Goal: Information Seeking & Learning: Learn about a topic

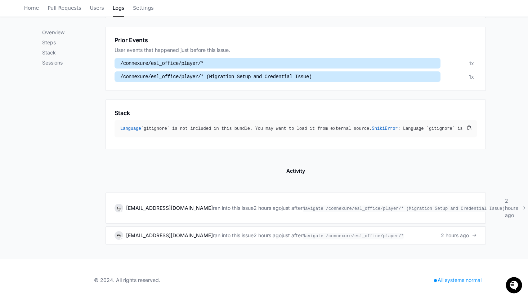
scroll to position [282, 0]
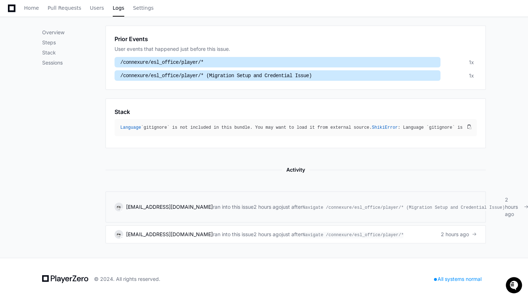
click at [294, 203] on div "[EMAIL_ADDRESS][DOMAIN_NAME] ran into this issue 2 hours ago just after Navigat…" at bounding box center [310, 207] width 391 height 9
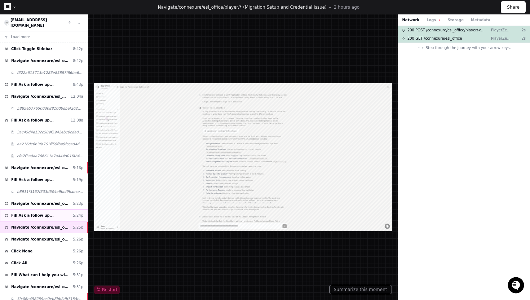
click at [52, 209] on div "Fill Ask a follow up... 5:24p" at bounding box center [44, 215] width 88 height 12
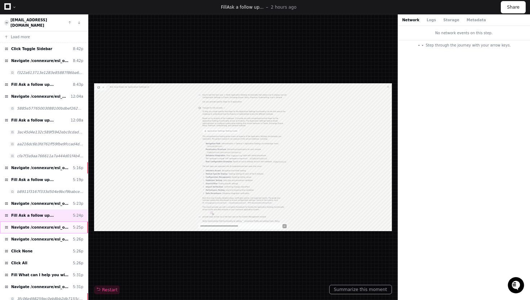
scroll to position [5313, 0]
click at [40, 221] on div "Navigate /connexure/esl_office/player/* (Migration Setup and Credential Issue) …" at bounding box center [44, 227] width 88 height 12
type textarea "****"
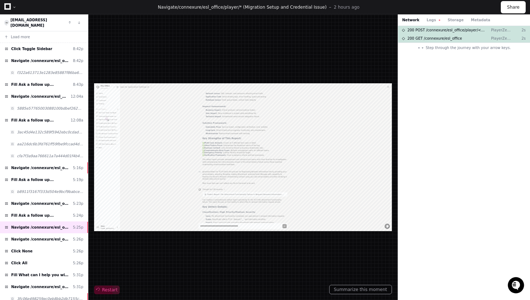
click at [109, 288] on span "Restart" at bounding box center [106, 290] width 21 height 6
click at [111, 290] on span "Restart" at bounding box center [106, 290] width 21 height 6
click at [36, 236] on span "Navigate /connexure/esl_office" at bounding box center [40, 238] width 59 height 5
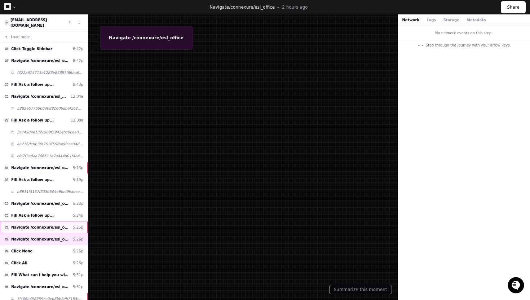
click at [43, 225] on span "Navigate /connexure/esl_office/player/* (Migration Setup and Credential Issue)" at bounding box center [40, 227] width 59 height 5
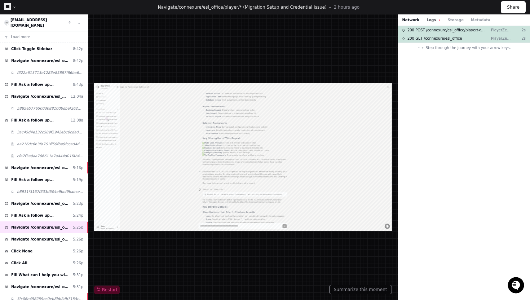
click at [426, 19] on button "Logs" at bounding box center [433, 19] width 14 height 5
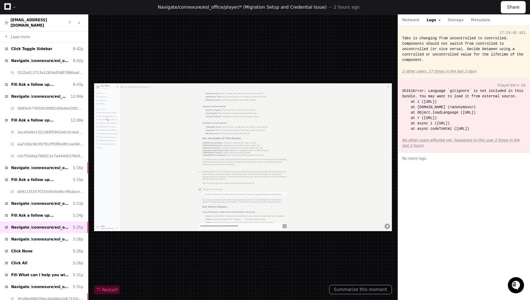
click at [432, 47] on div "Tabs is changing from uncontrolled to controlled. Components should not switch …" at bounding box center [464, 49] width 124 height 27
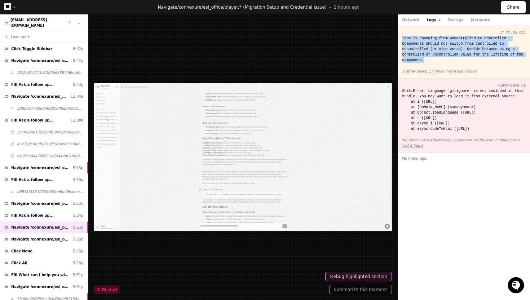
click at [432, 47] on div "Tabs is changing from uncontrolled to controlled. Components should not switch …" at bounding box center [464, 49] width 124 height 27
click at [427, 48] on div "Tabs is changing from uncontrolled to controlled. Components should not switch …" at bounding box center [464, 49] width 124 height 27
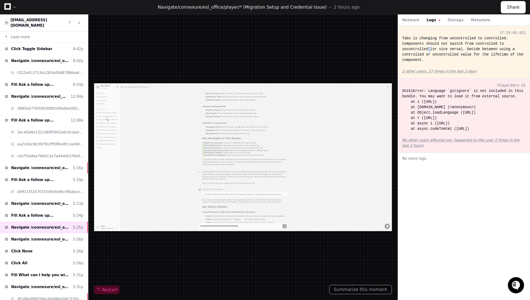
click at [427, 48] on div "Tabs is changing from uncontrolled to controlled. Components should not switch …" at bounding box center [464, 49] width 124 height 27
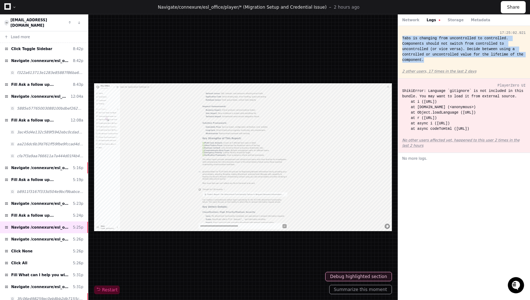
click at [427, 48] on div "Tabs is changing from uncontrolled to controlled. Components should not switch …" at bounding box center [464, 49] width 124 height 27
click at [436, 49] on div "Tabs is changing from uncontrolled to controlled. Components should not switch …" at bounding box center [464, 49] width 124 height 27
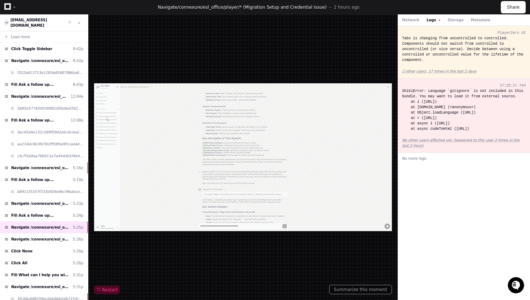
click at [433, 118] on div "ShikiError: Language `gitignore` is not included in this bundle. You may want t…" at bounding box center [464, 109] width 124 height 43
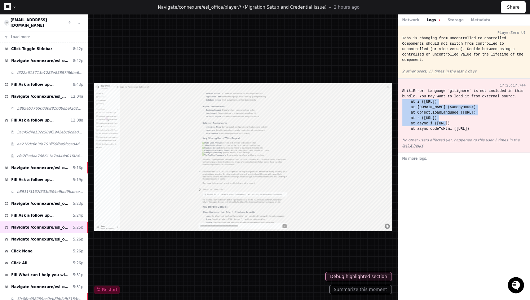
click at [433, 118] on div "ShikiError: Language `gitignore` is not included in this bundle. You may want t…" at bounding box center [464, 109] width 124 height 43
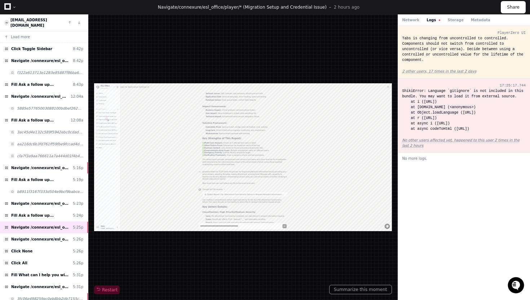
click at [437, 132] on div "ShikiError: Language `gitignore` is not included in this bundle. You may want t…" at bounding box center [464, 109] width 124 height 43
click at [444, 132] on div "ShikiError: Language `gitignore` is not included in this bundle. You may want t…" at bounding box center [464, 109] width 124 height 43
